Goal: Check status

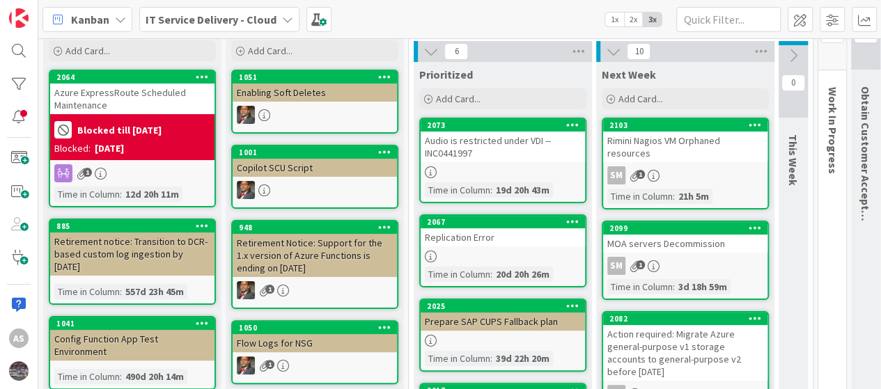
scroll to position [70, 0]
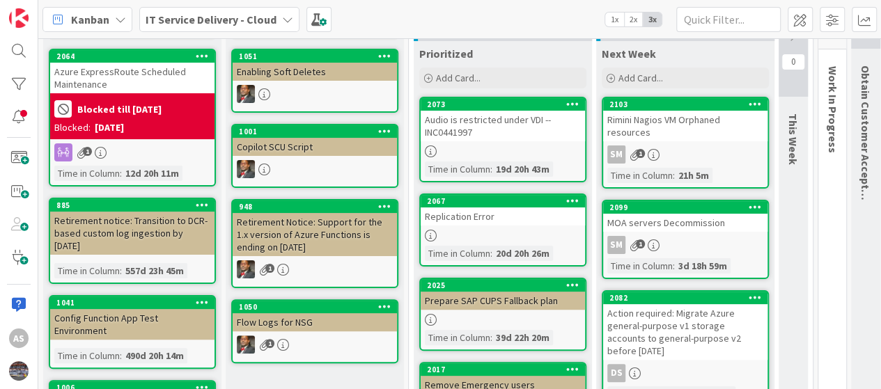
click at [119, 105] on b "Blocked till [DATE]" at bounding box center [119, 109] width 84 height 10
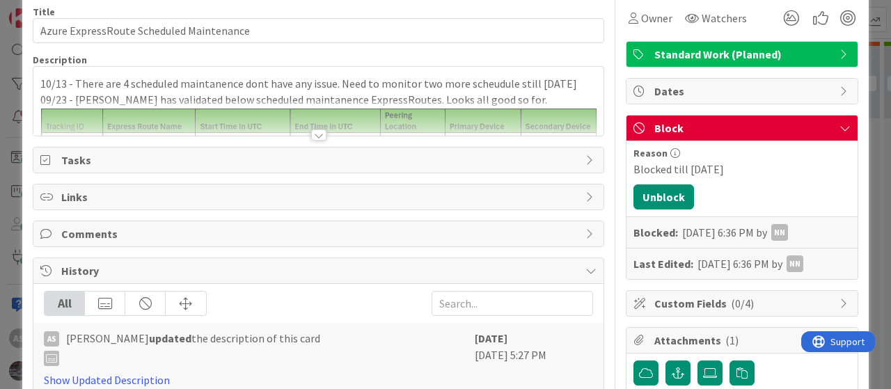
scroll to position [139, 0]
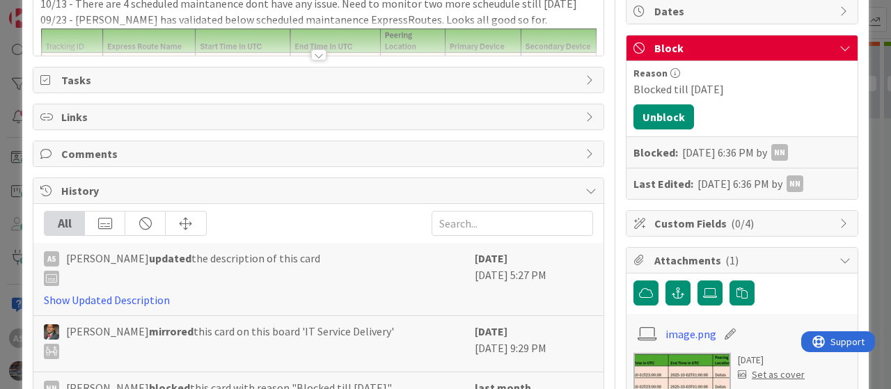
click at [311, 52] on div at bounding box center [318, 54] width 15 height 11
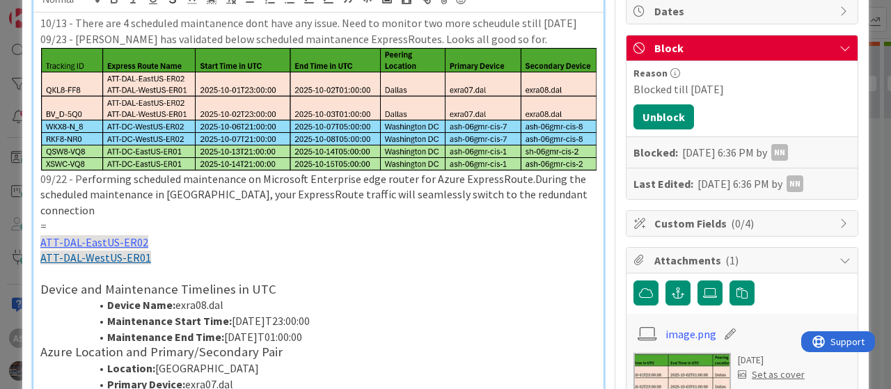
click at [409, 329] on li "Maintenance End Time: [DATE]T01:00:00" at bounding box center [326, 337] width 539 height 16
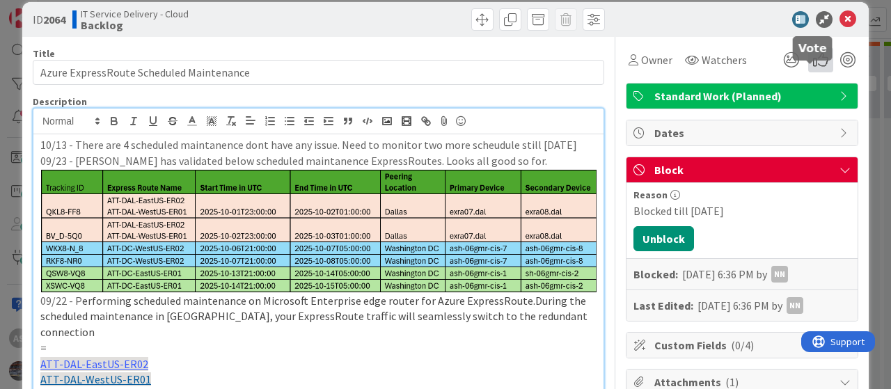
scroll to position [0, 0]
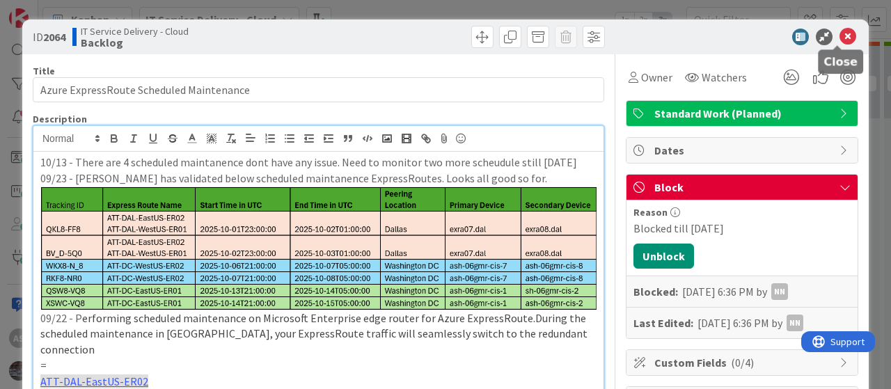
click at [840, 37] on icon at bounding box center [848, 37] width 17 height 17
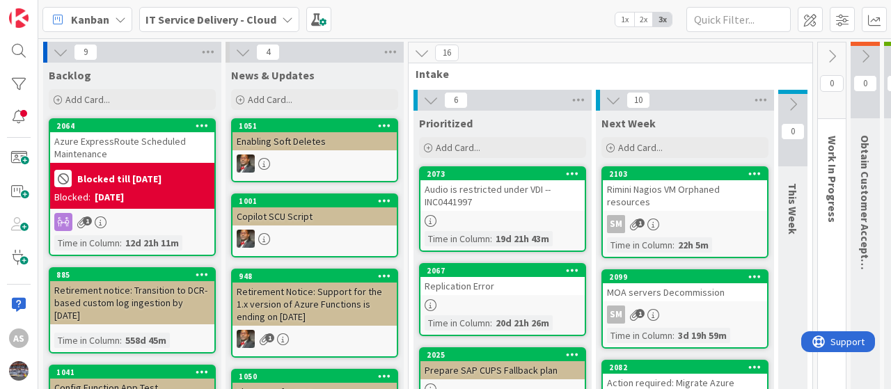
click at [282, 22] on icon at bounding box center [287, 19] width 11 height 11
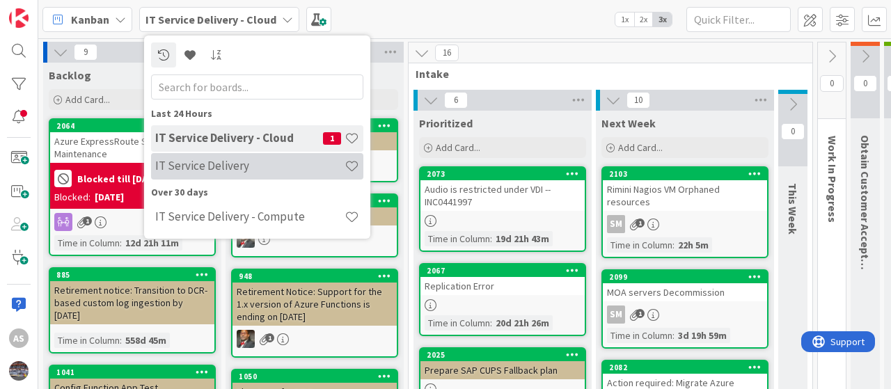
click at [231, 166] on h4 "IT Service Delivery" at bounding box center [249, 166] width 189 height 14
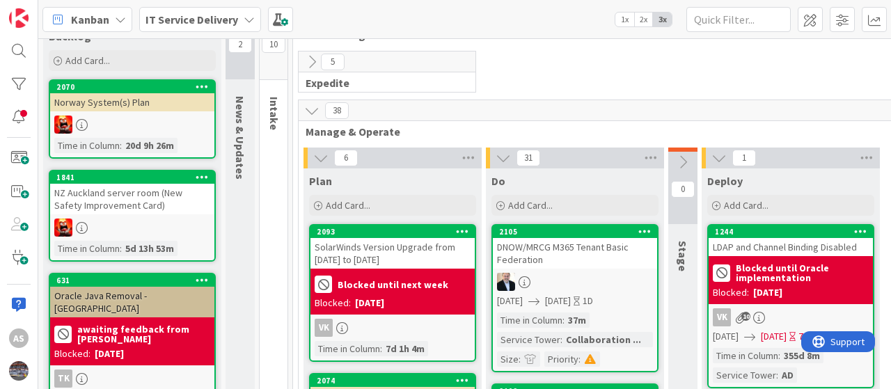
scroll to position [139, 0]
